Goal: Check status

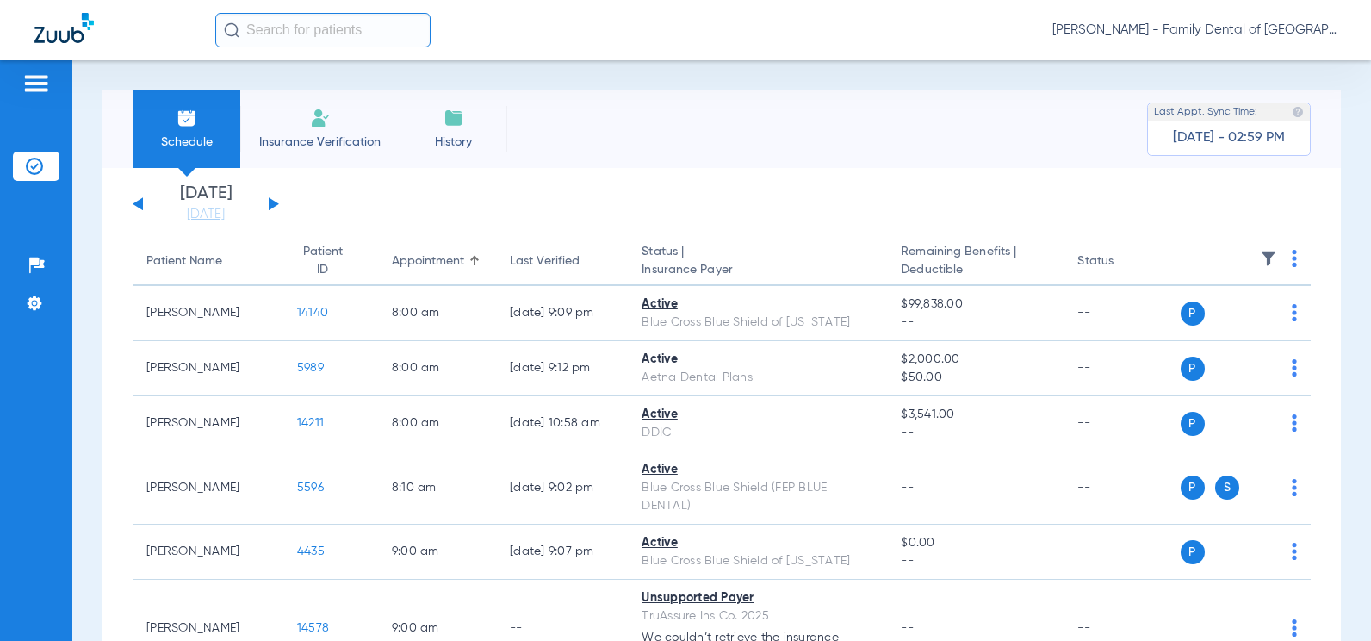
click at [274, 202] on button at bounding box center [274, 203] width 10 height 13
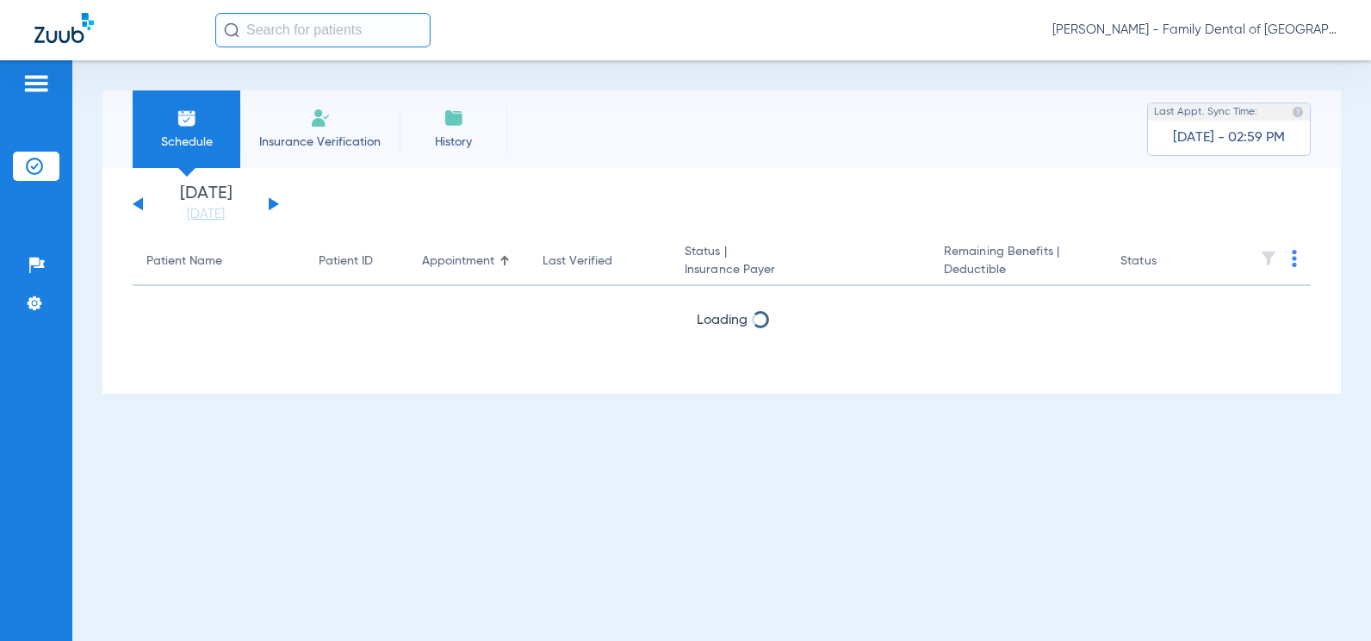
click at [273, 203] on button at bounding box center [274, 203] width 10 height 13
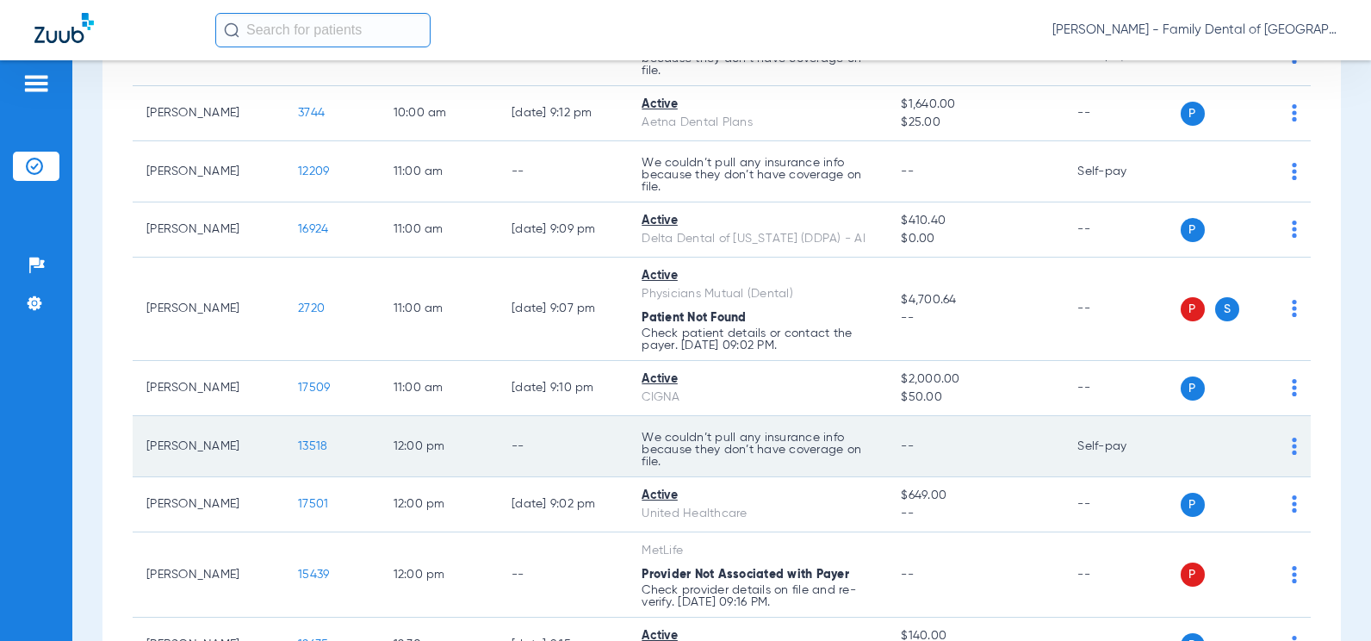
scroll to position [775, 0]
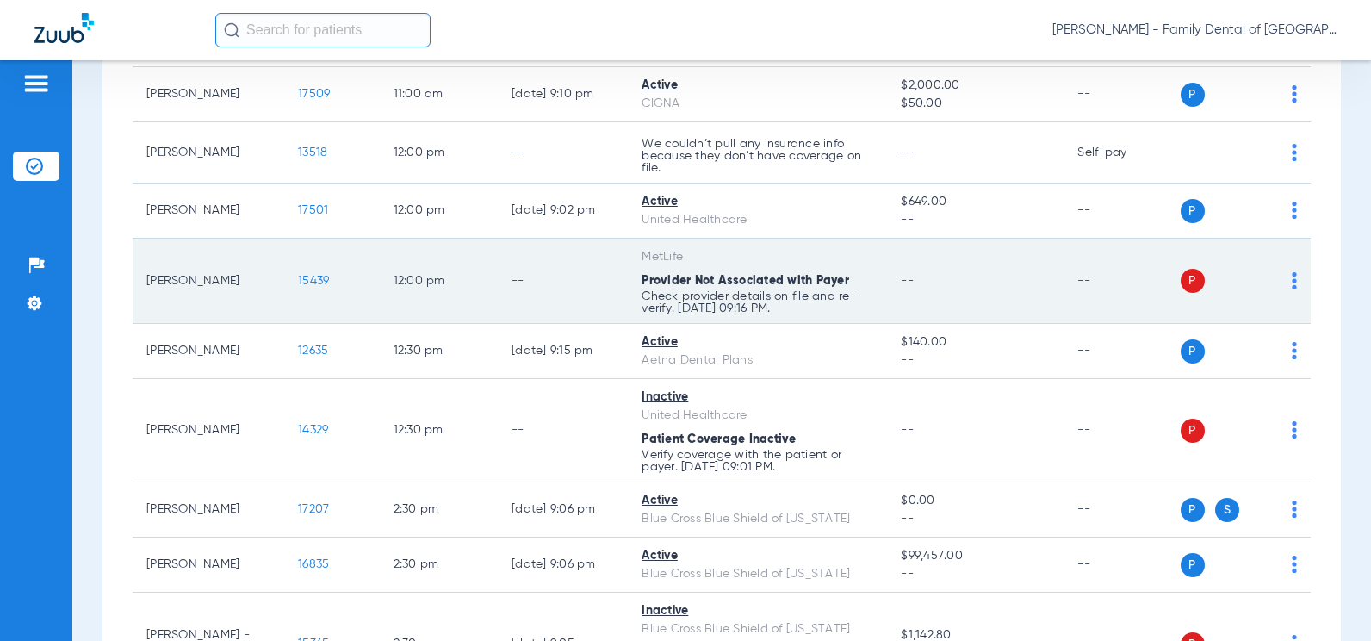
click at [1292, 284] on img at bounding box center [1294, 280] width 5 height 17
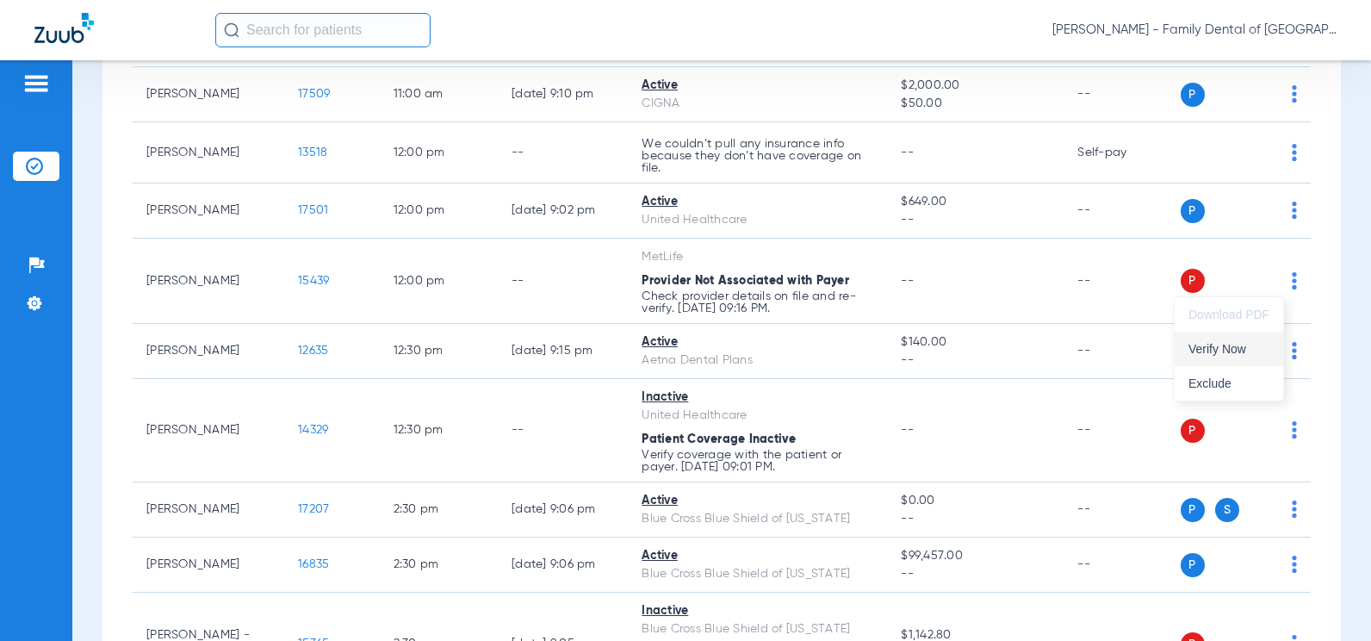
click at [1240, 351] on span "Verify Now" at bounding box center [1228, 349] width 81 height 12
